Goal: Task Accomplishment & Management: Complete application form

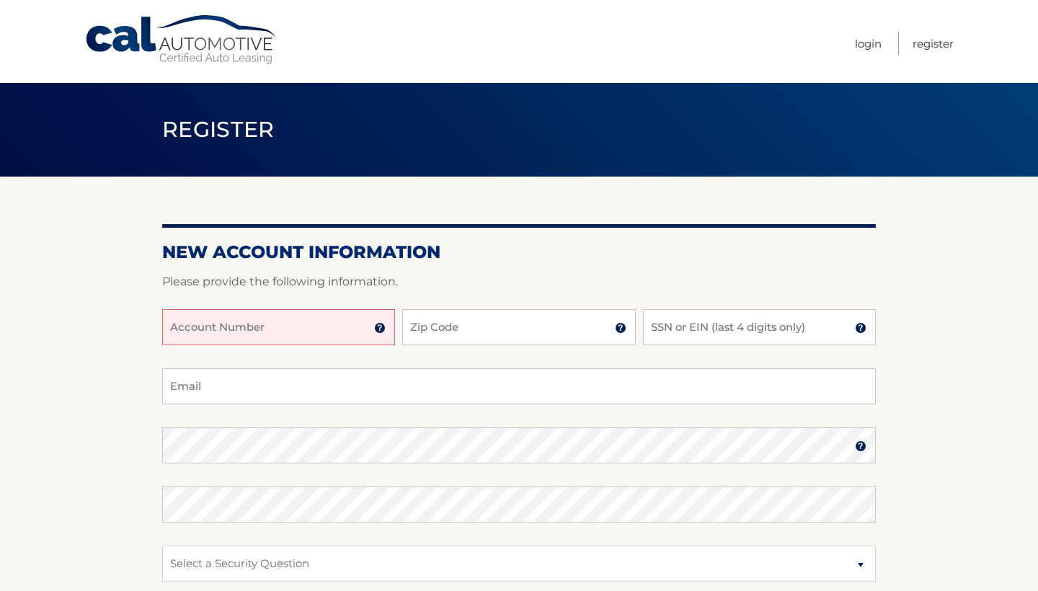
click at [299, 330] on input "Account Number" at bounding box center [278, 327] width 233 height 36
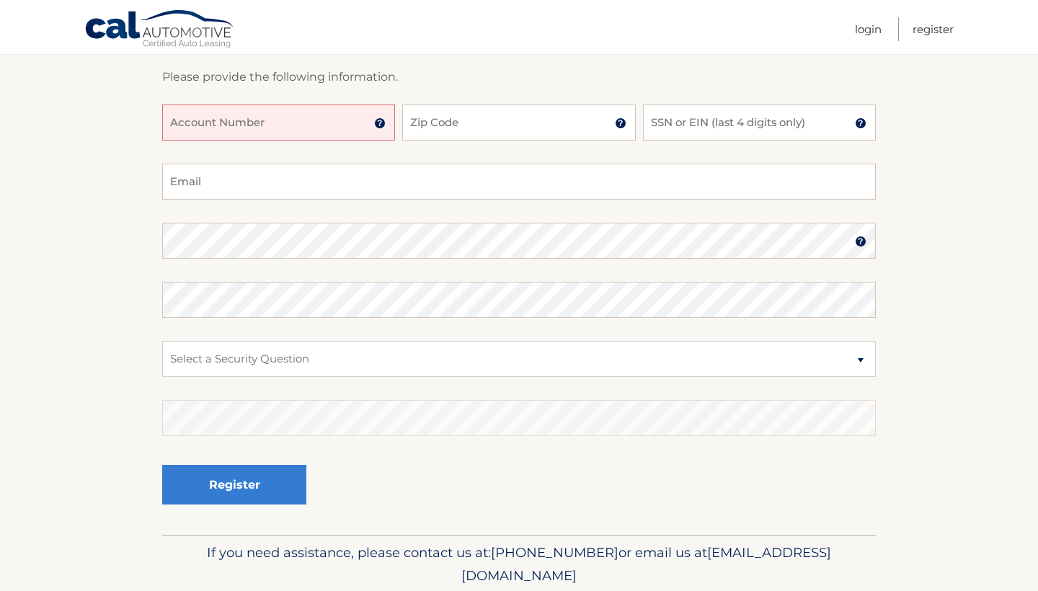
scroll to position [156, 0]
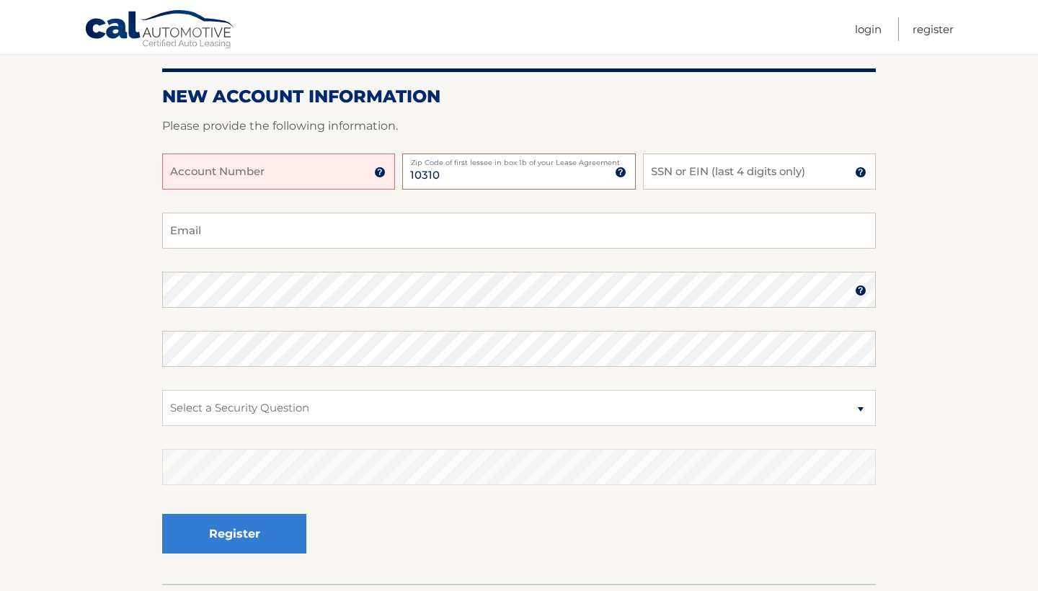
type input "10310"
click at [718, 183] on input "SSN or EIN (last 4 digits only)" at bounding box center [759, 172] width 233 height 36
type input "3336"
type input "melanie.r.rivera97@gmail.com"
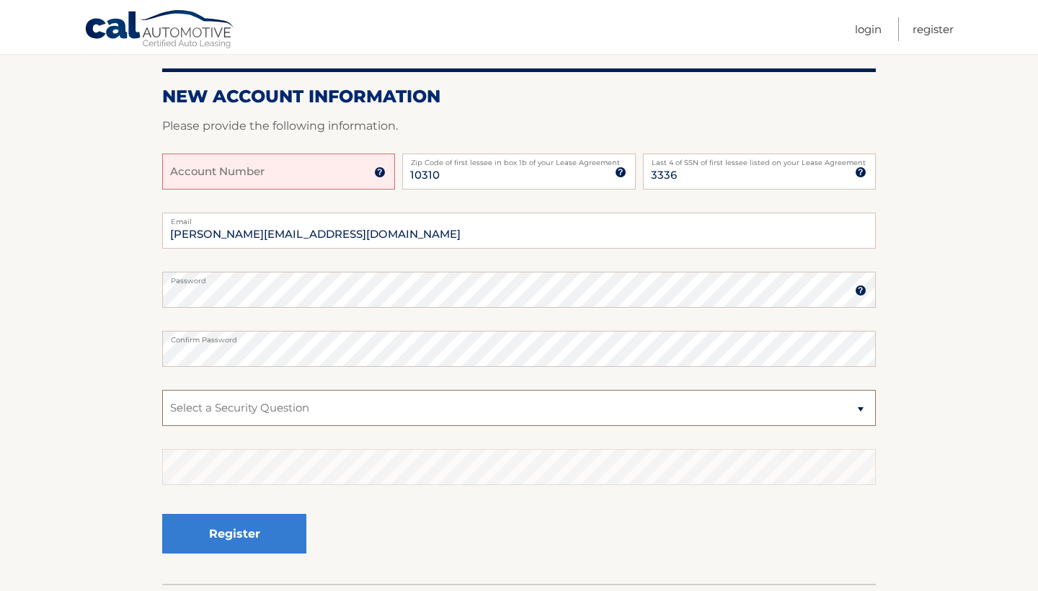
select select "2"
click at [380, 174] on img at bounding box center [380, 173] width 12 height 12
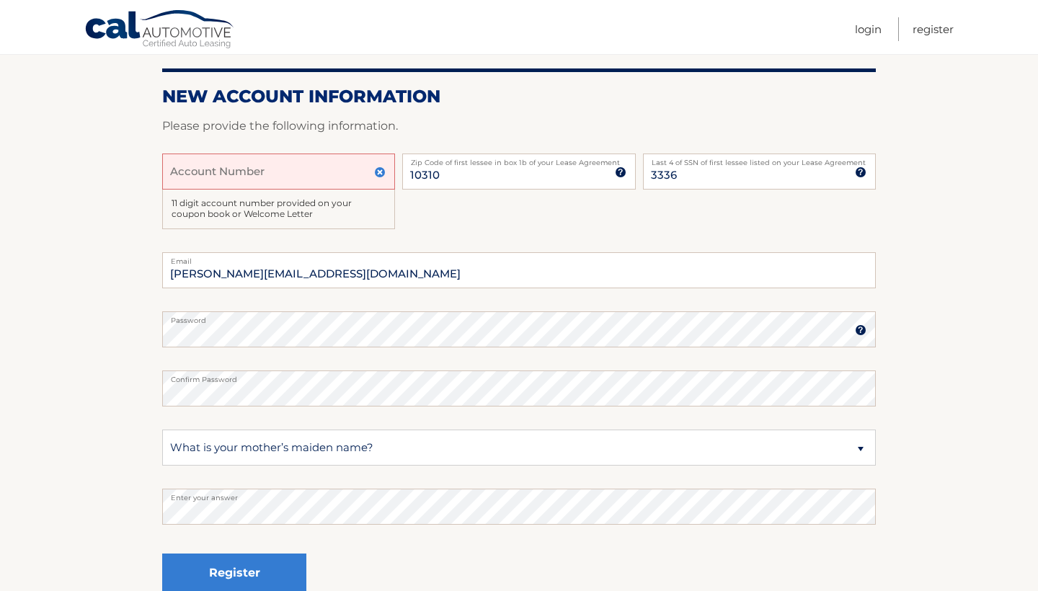
click at [303, 177] on input "Account Number" at bounding box center [278, 172] width 233 height 36
click at [262, 175] on input "44456003117" at bounding box center [278, 172] width 233 height 36
type input "44456003117"
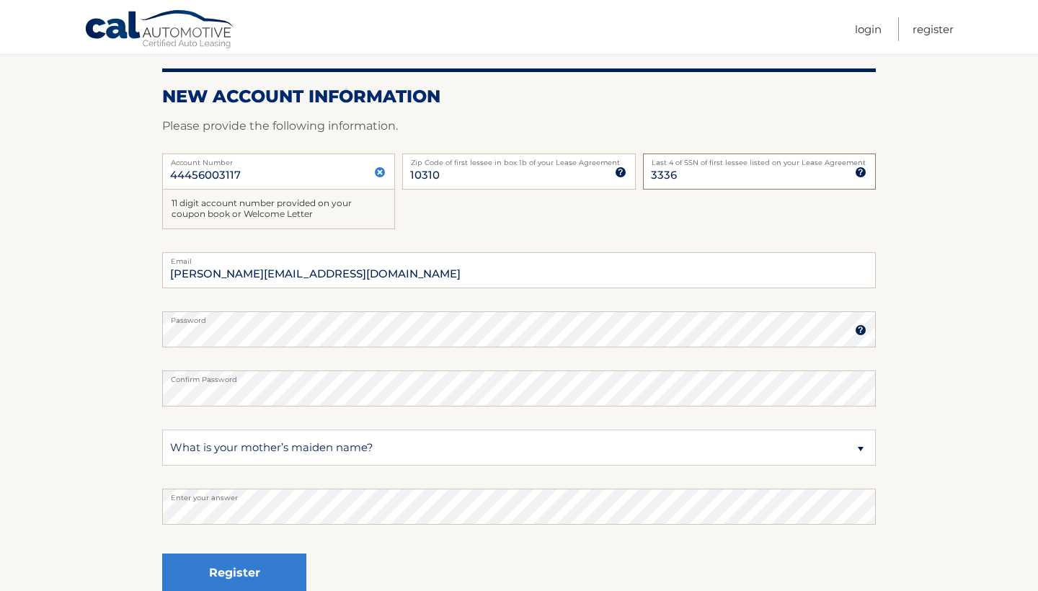
click at [678, 177] on input "3336" at bounding box center [759, 172] width 233 height 36
type input "7495"
click at [706, 230] on div "44456003117 Account Number 11 digit account number provided on your coupon book…" at bounding box center [519, 203] width 714 height 99
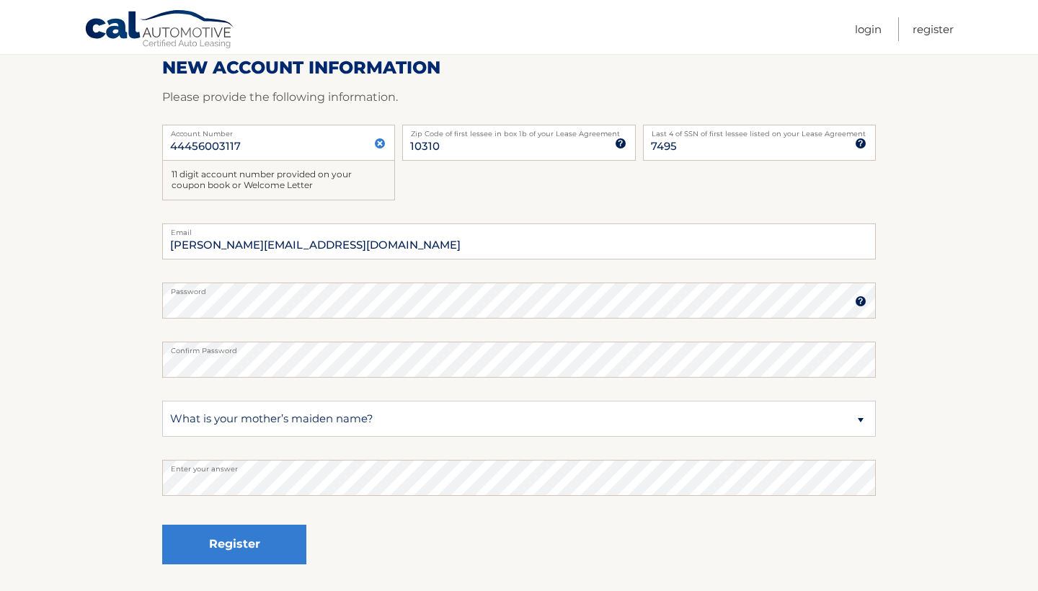
scroll to position [209, 0]
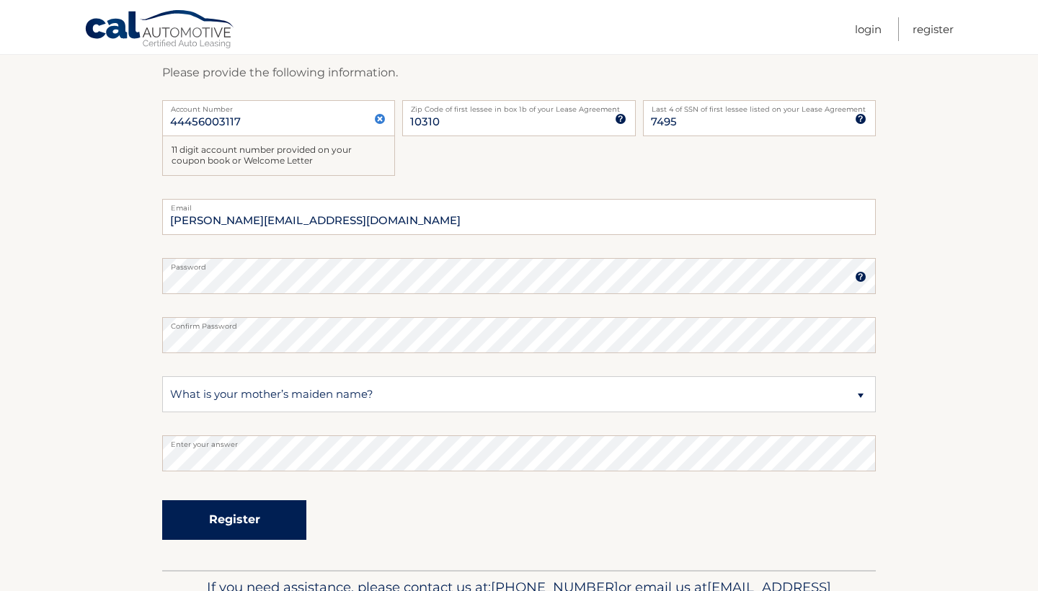
click at [260, 510] on button "Register" at bounding box center [234, 520] width 144 height 40
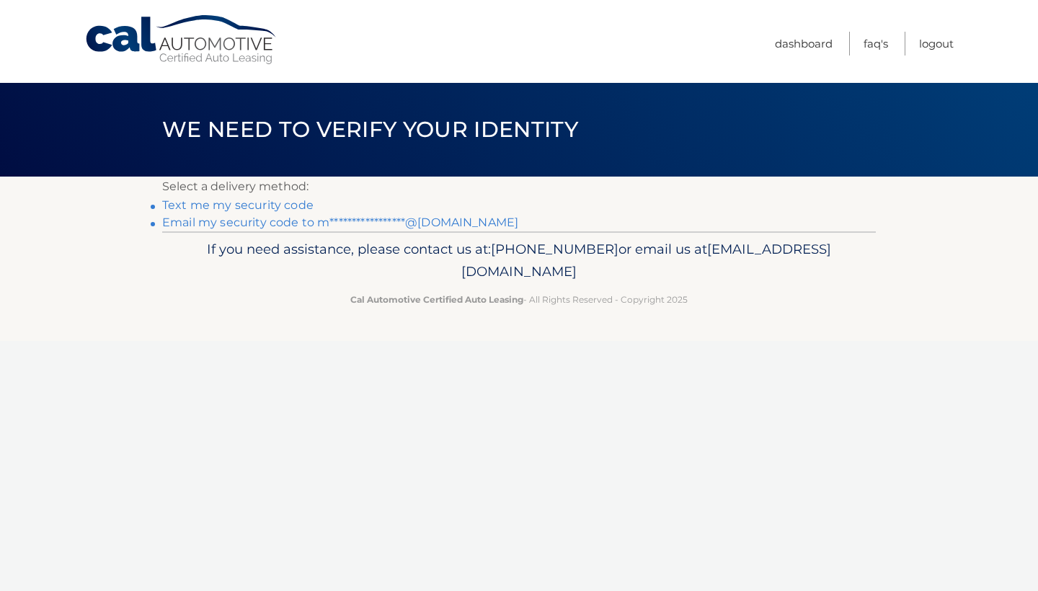
click at [282, 206] on link "Text me my security code" at bounding box center [237, 205] width 151 height 14
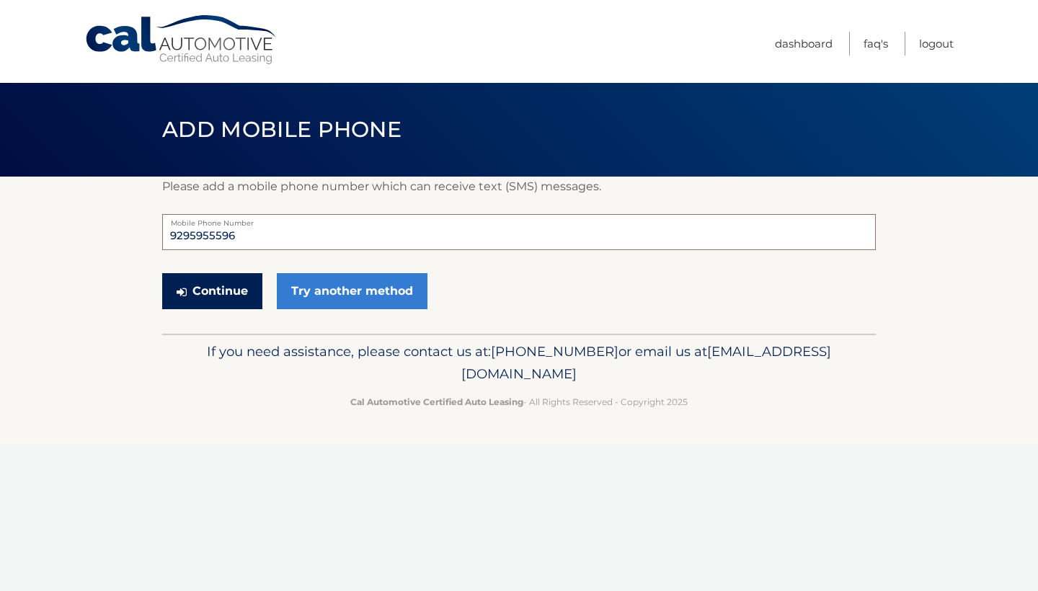
type input "9295955596"
click at [219, 286] on button "Continue" at bounding box center [212, 291] width 100 height 36
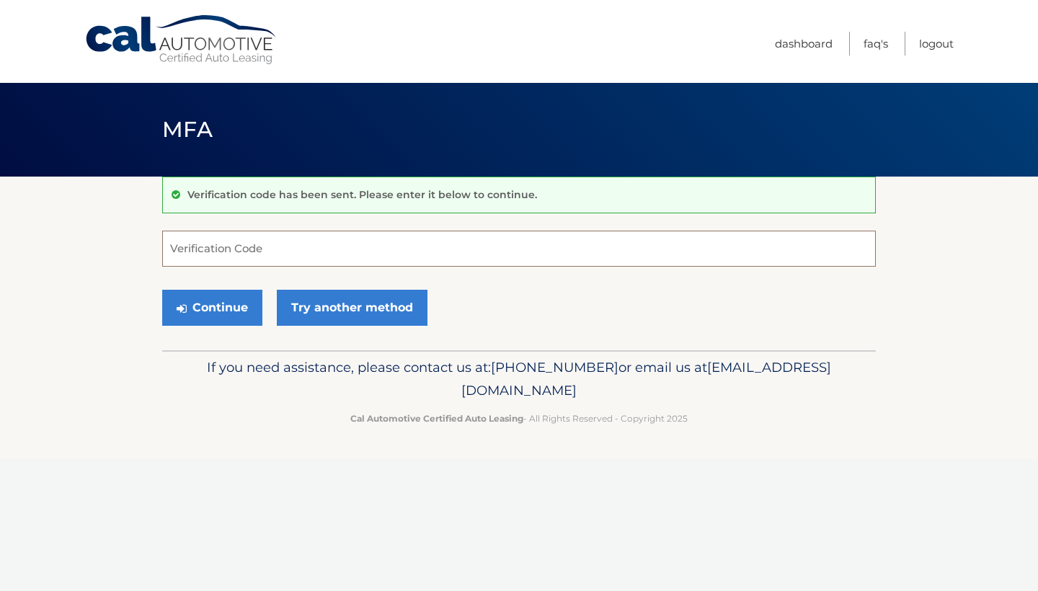
click at [266, 257] on input "Verification Code" at bounding box center [519, 249] width 714 height 36
type input "593778"
click at [221, 321] on button "Continue" at bounding box center [212, 308] width 100 height 36
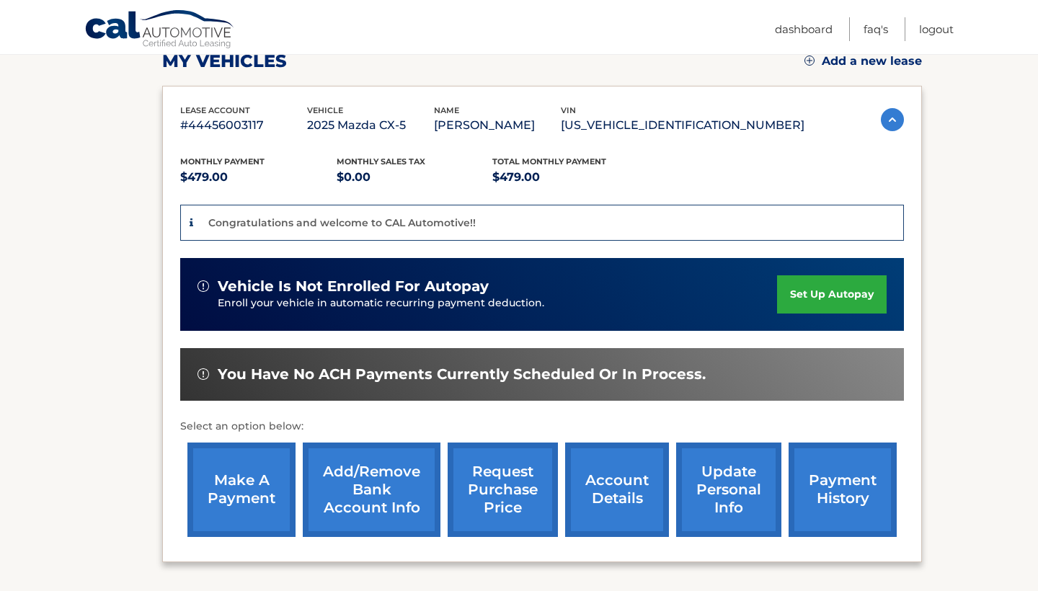
scroll to position [231, 0]
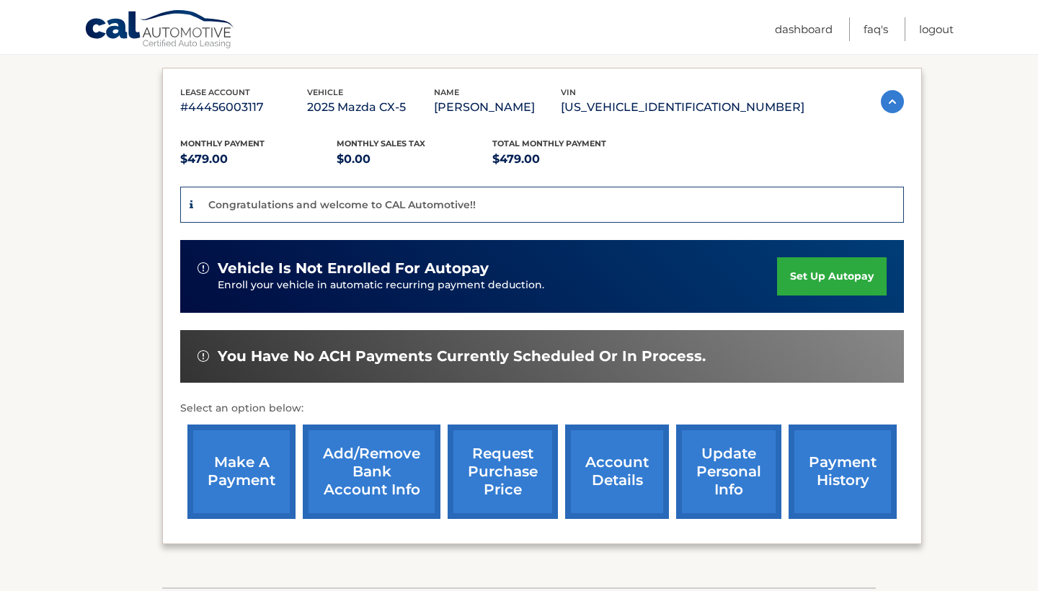
click at [374, 474] on link "Add/Remove bank account info" at bounding box center [372, 472] width 138 height 94
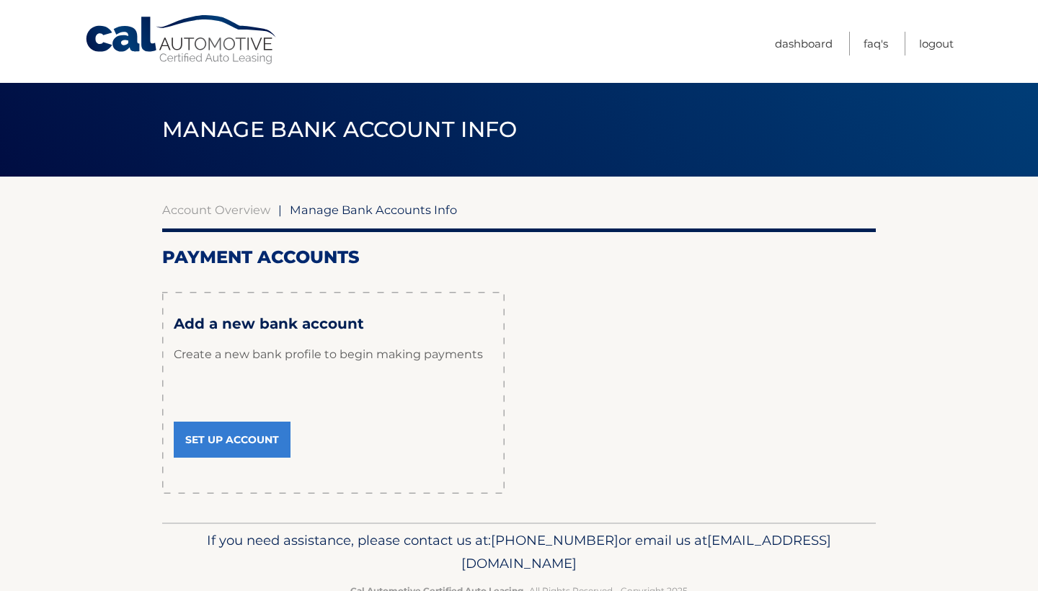
click at [267, 437] on link "Set Up Account" at bounding box center [232, 440] width 117 height 36
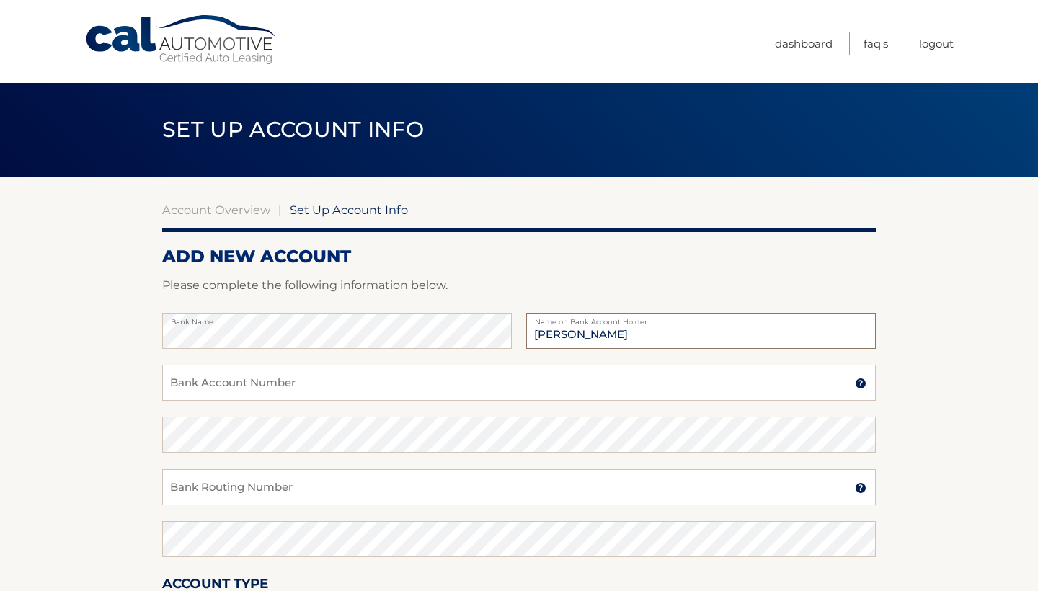
type input "[PERSON_NAME]"
click at [271, 370] on input "Bank Account Number" at bounding box center [519, 383] width 714 height 36
type input "6"
type input "687875564"
click at [513, 482] on input "Bank Routing Number" at bounding box center [519, 487] width 714 height 36
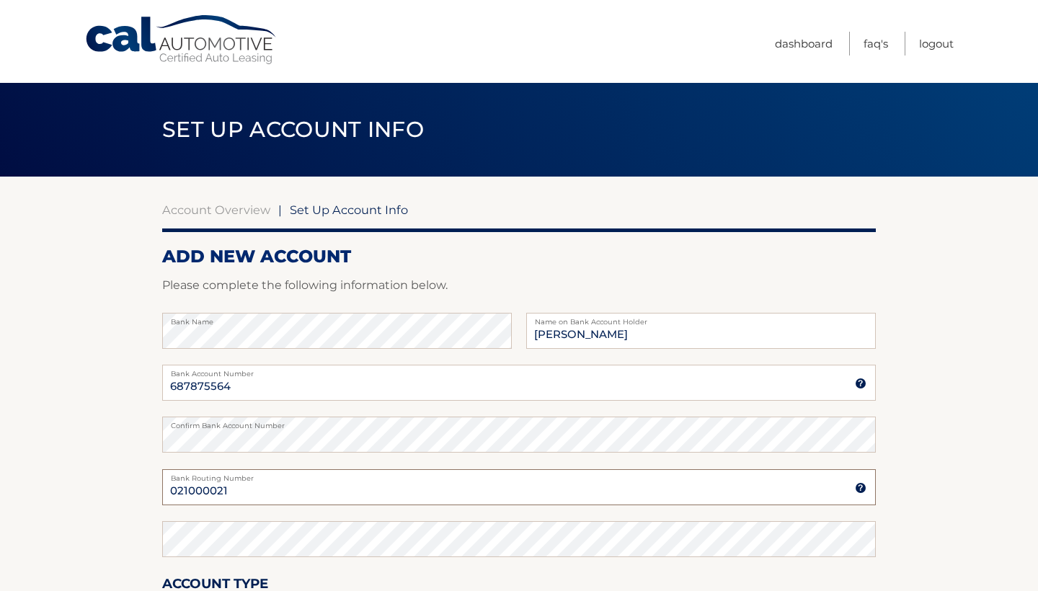
type input "021000021"
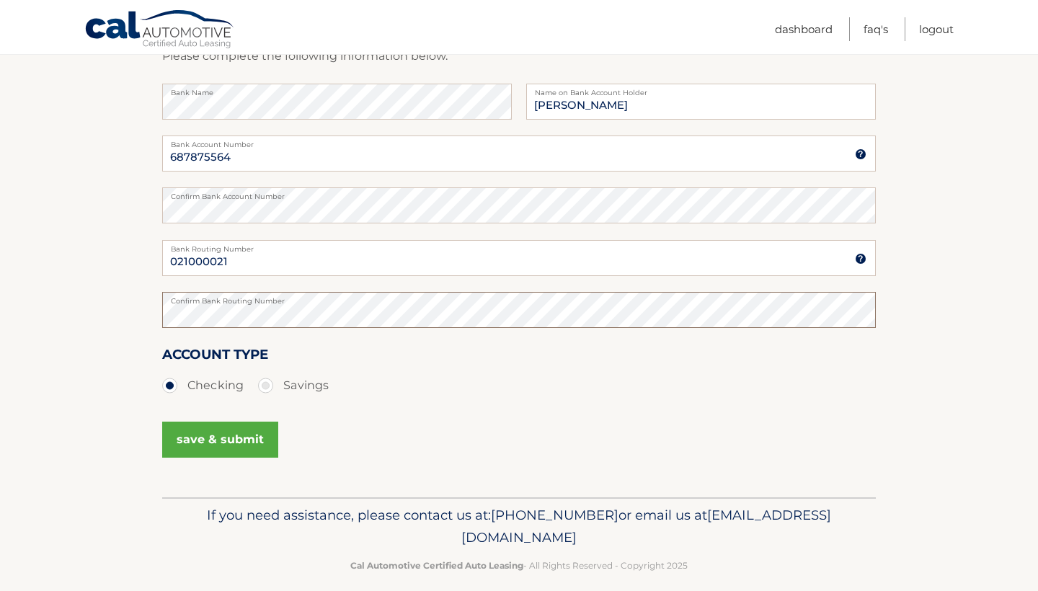
scroll to position [242, 0]
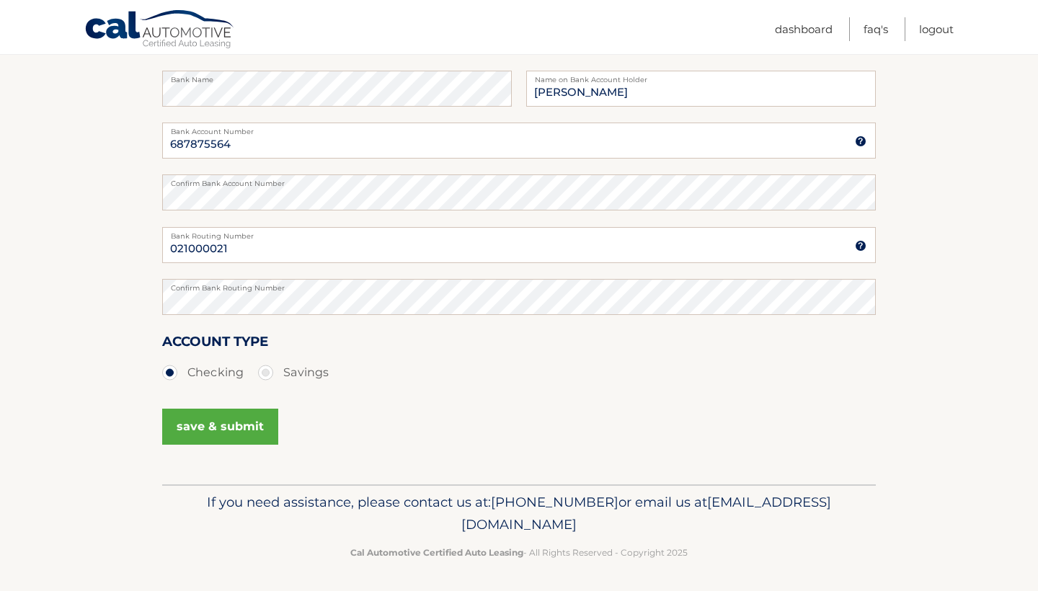
click at [255, 426] on button "save & submit" at bounding box center [220, 427] width 116 height 36
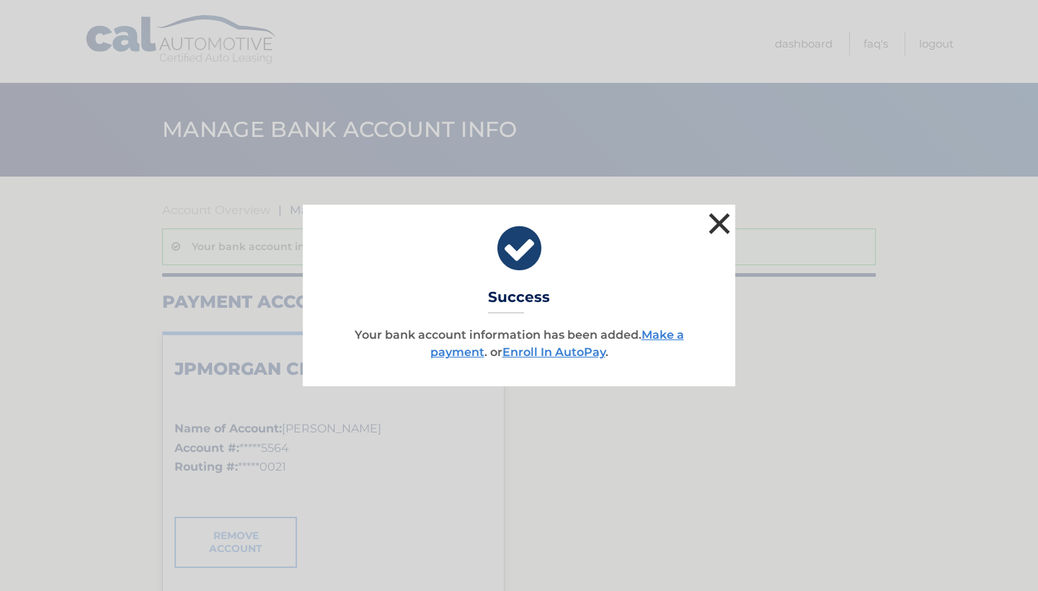
click at [728, 224] on button "×" at bounding box center [719, 223] width 29 height 29
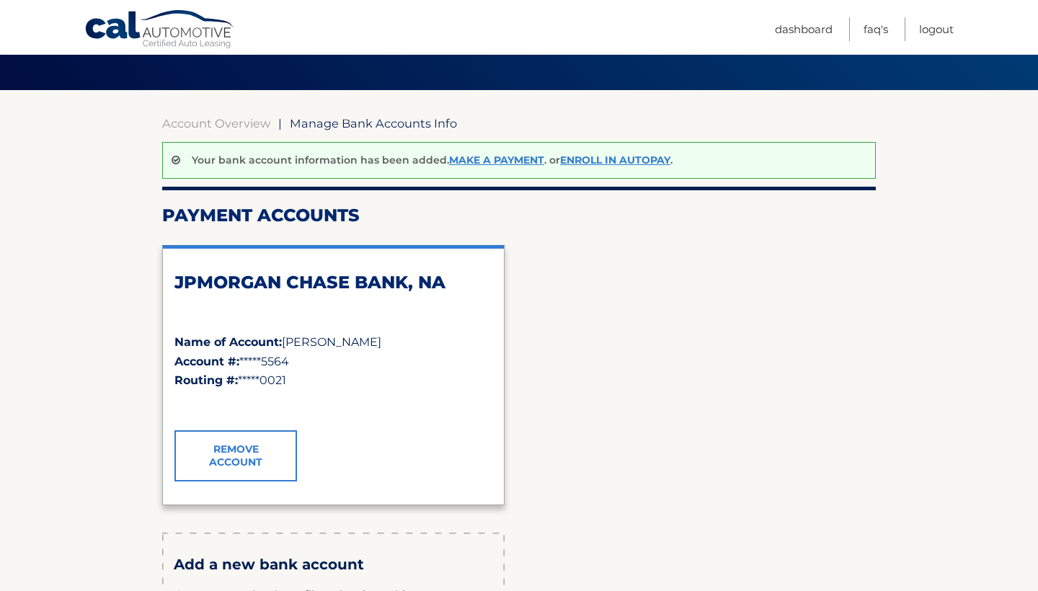
scroll to position [61, 0]
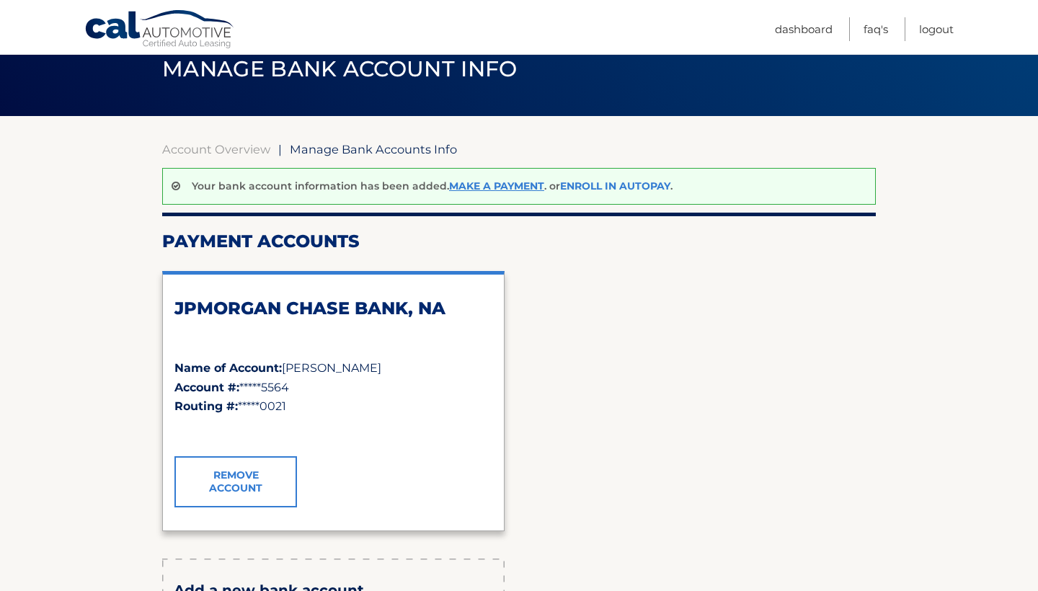
click at [604, 188] on link "Enroll In AutoPay" at bounding box center [615, 186] width 110 height 13
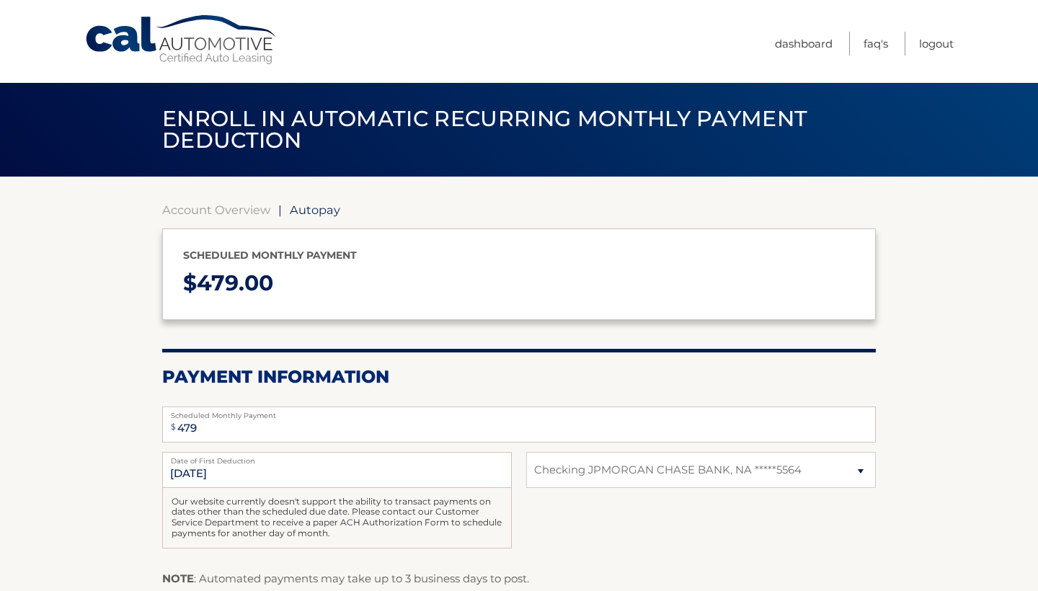
select select "NWY0MzY0MTctYjhlNy00NDRhLTg5NjYtNmIyNWY3MGMzN2Vh"
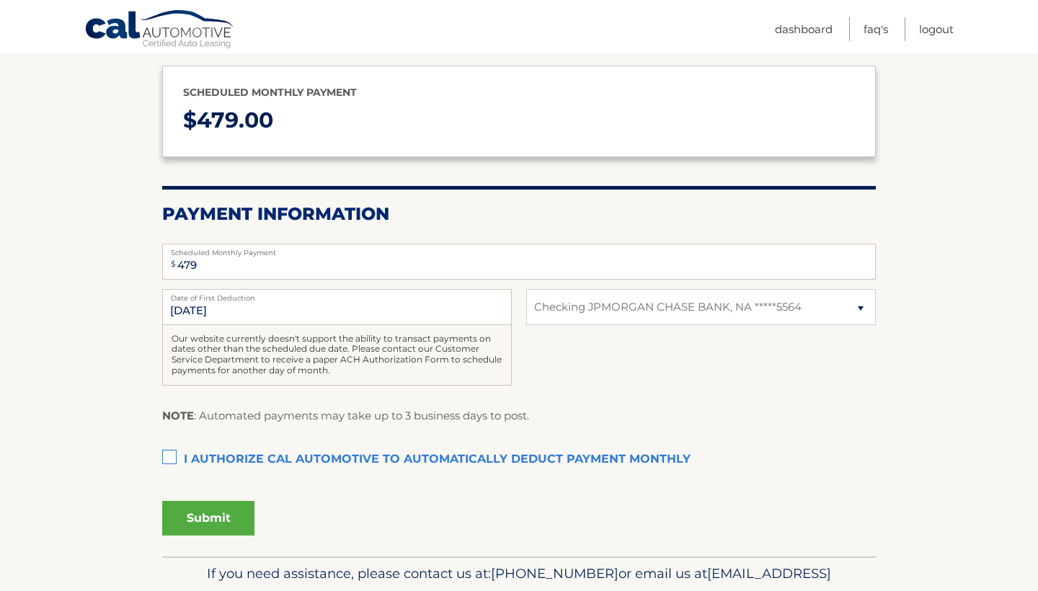
scroll to position [164, 0]
click at [309, 312] on input "[DATE]" at bounding box center [337, 306] width 350 height 36
click at [220, 317] on input "[DATE]" at bounding box center [337, 306] width 350 height 36
click at [170, 446] on label "I authorize cal automotive to automatically deduct payment monthly This checkbo…" at bounding box center [519, 459] width 714 height 29
click at [0, 0] on input "I authorize cal automotive to automatically deduct payment monthly This checkbo…" at bounding box center [0, 0] width 0 height 0
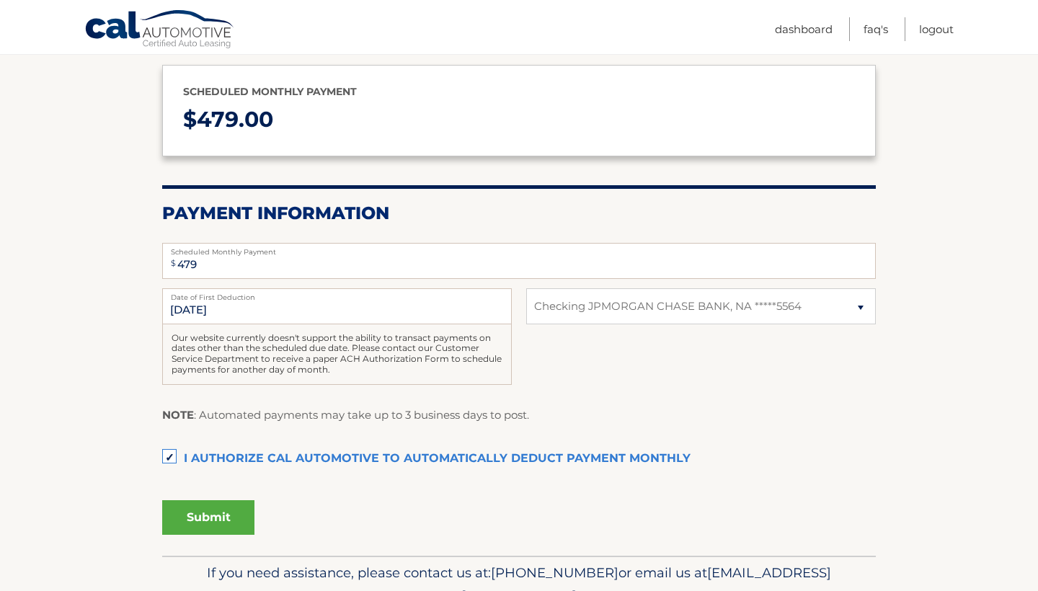
click at [171, 451] on label "I authorize cal automotive to automatically deduct payment monthly This checkbo…" at bounding box center [519, 459] width 714 height 29
click at [0, 0] on input "I authorize cal automotive to automatically deduct payment monthly This checkbo…" at bounding box center [0, 0] width 0 height 0
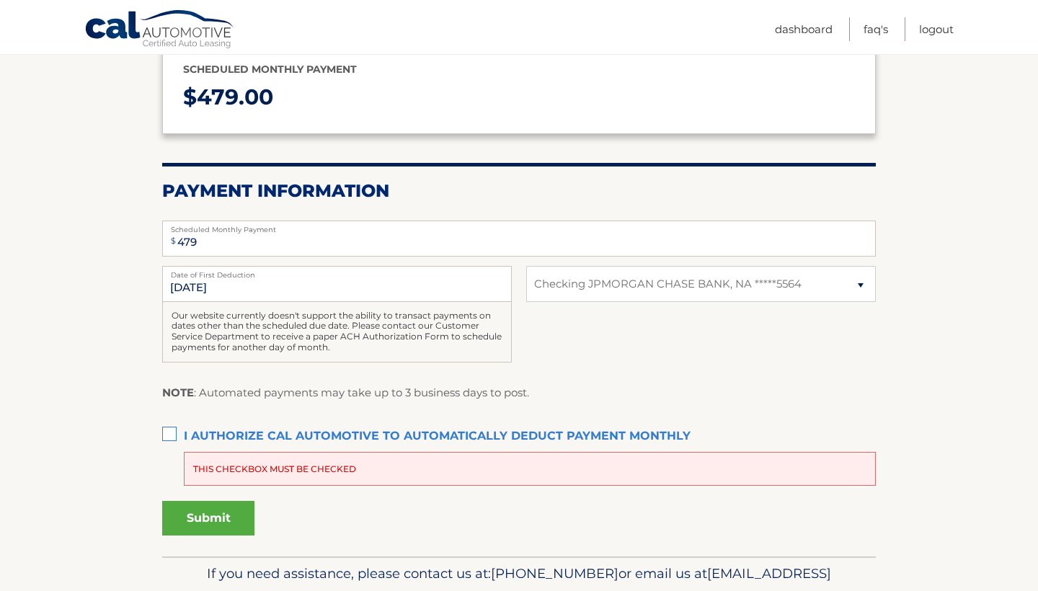
scroll to position [177, 0]
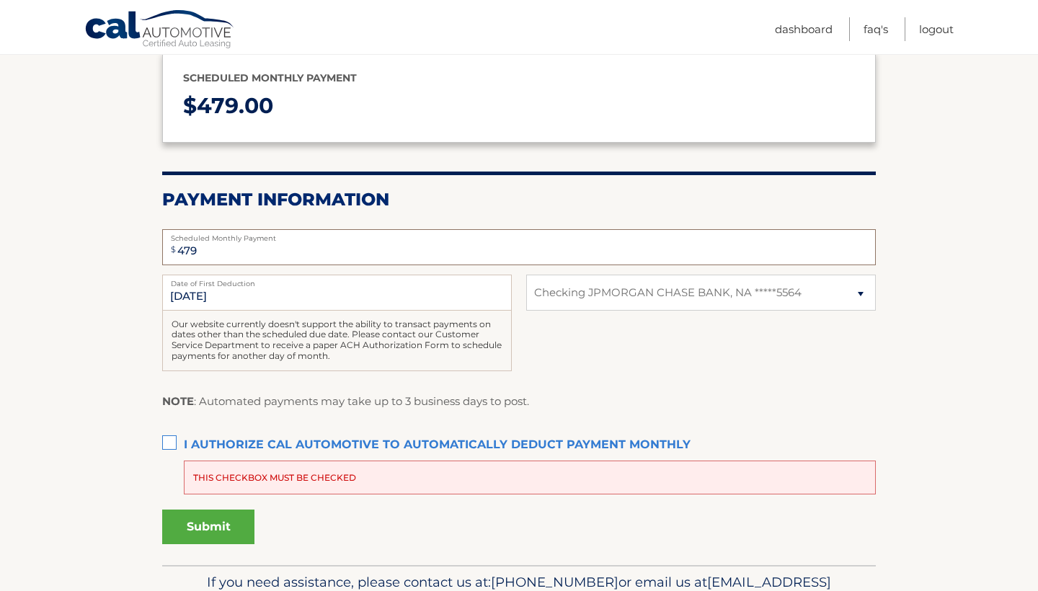
click at [291, 250] on input "479" at bounding box center [519, 247] width 714 height 36
click at [413, 199] on h2 "Payment Information" at bounding box center [519, 200] width 714 height 22
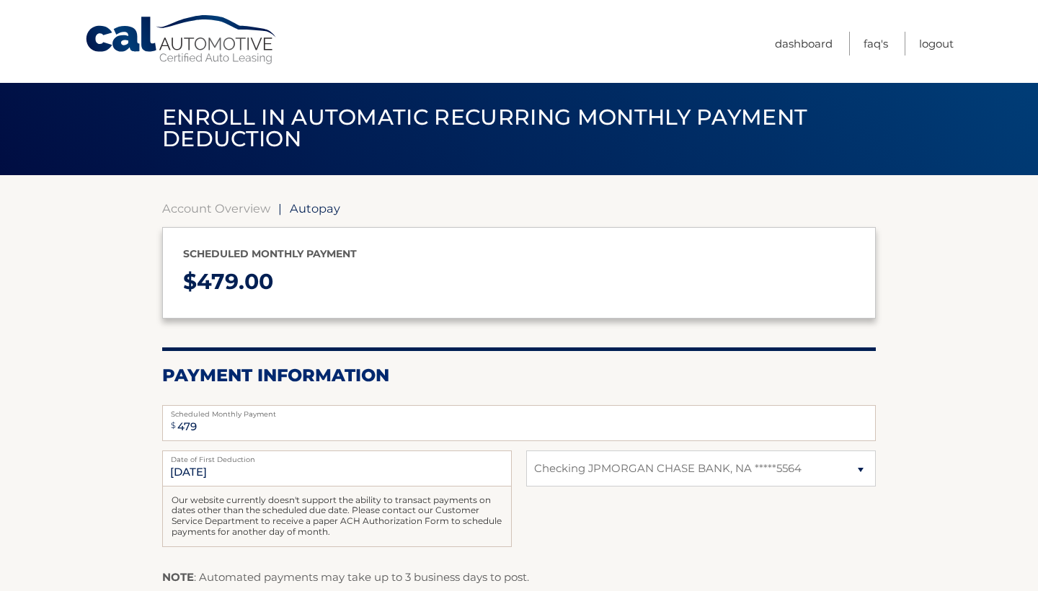
scroll to position [3, 0]
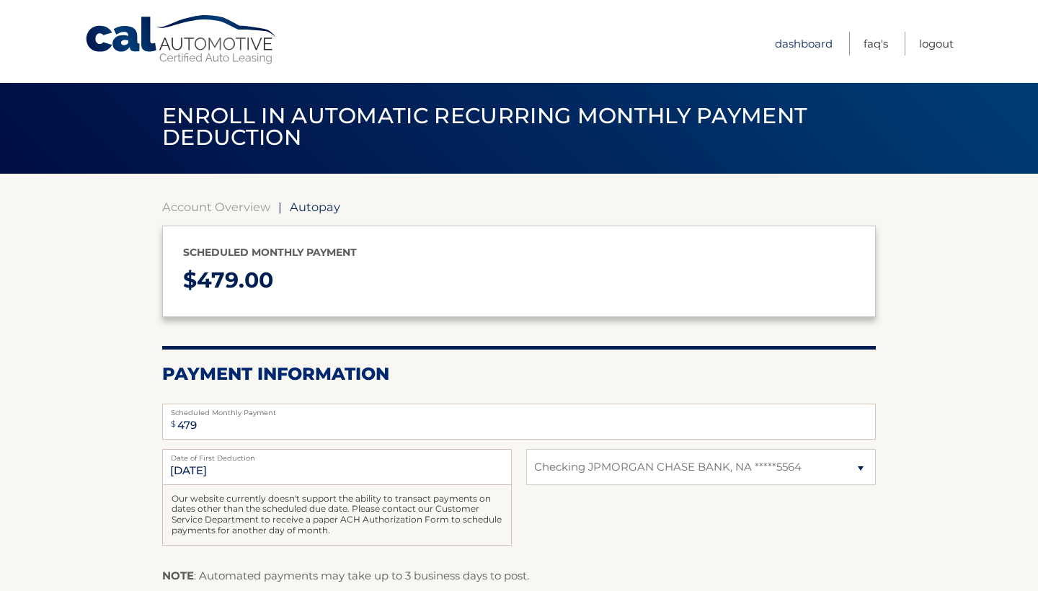
click at [799, 40] on link "Dashboard" at bounding box center [804, 44] width 58 height 24
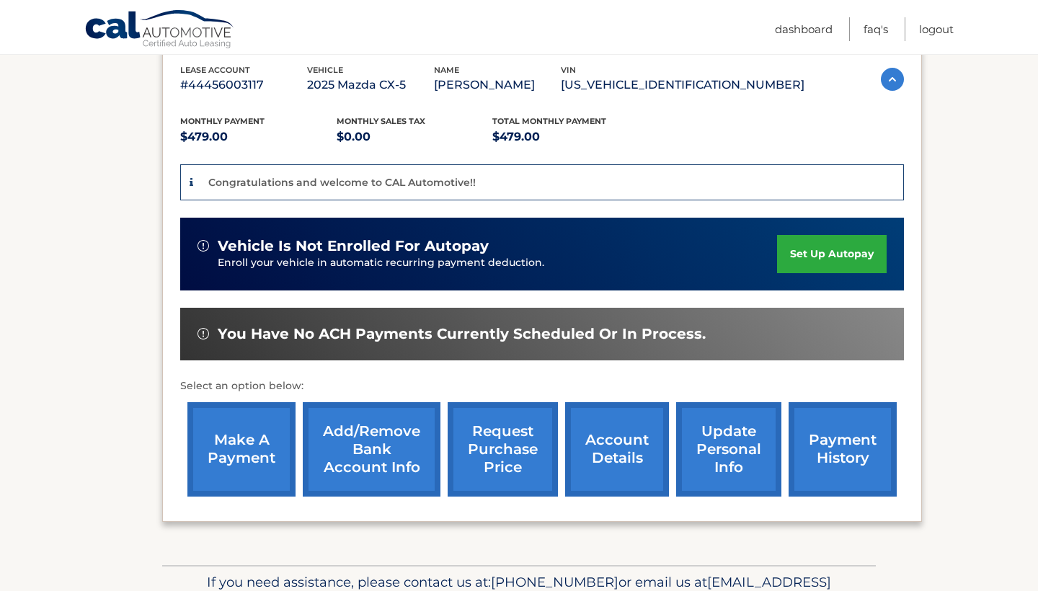
scroll to position [255, 0]
